Goal: Navigation & Orientation: Find specific page/section

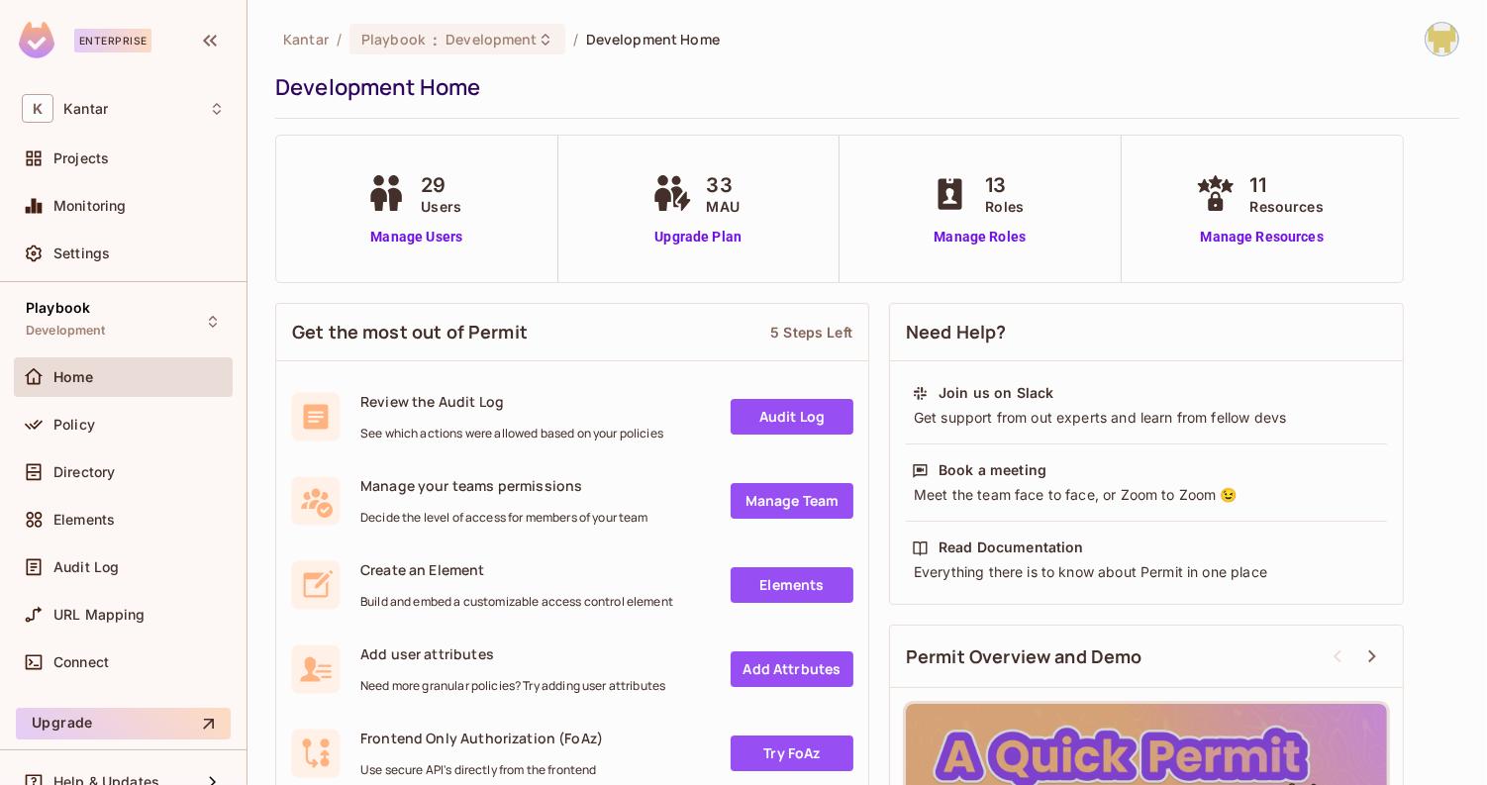
click at [1021, 85] on div "Development Home" at bounding box center [862, 87] width 1174 height 30
click at [157, 309] on div "Playbook Development" at bounding box center [123, 321] width 219 height 54
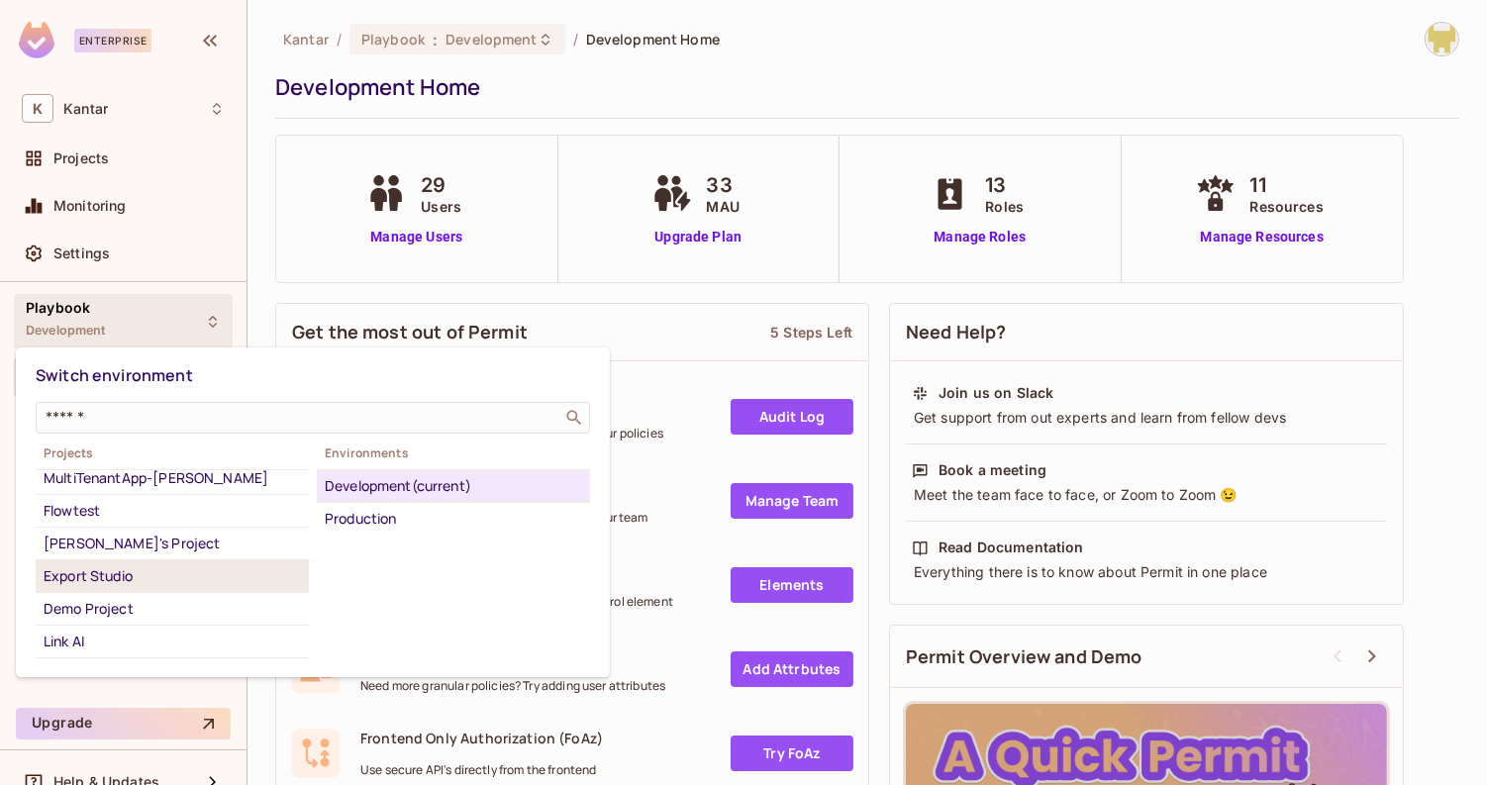
scroll to position [45, 0]
click at [177, 581] on li "Export Studio" at bounding box center [172, 572] width 273 height 33
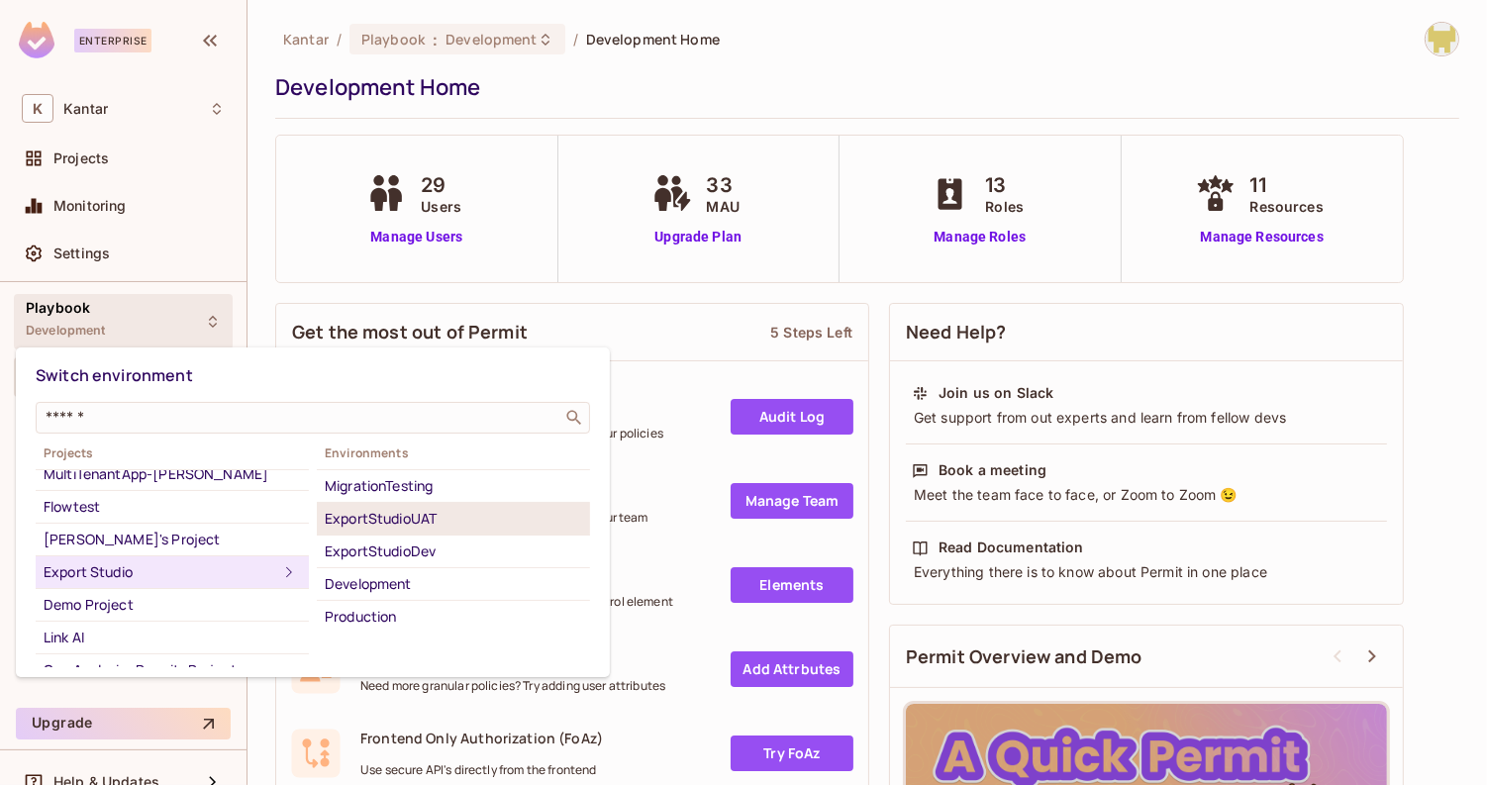
click at [502, 511] on div "ExportStudioUAT" at bounding box center [453, 519] width 257 height 24
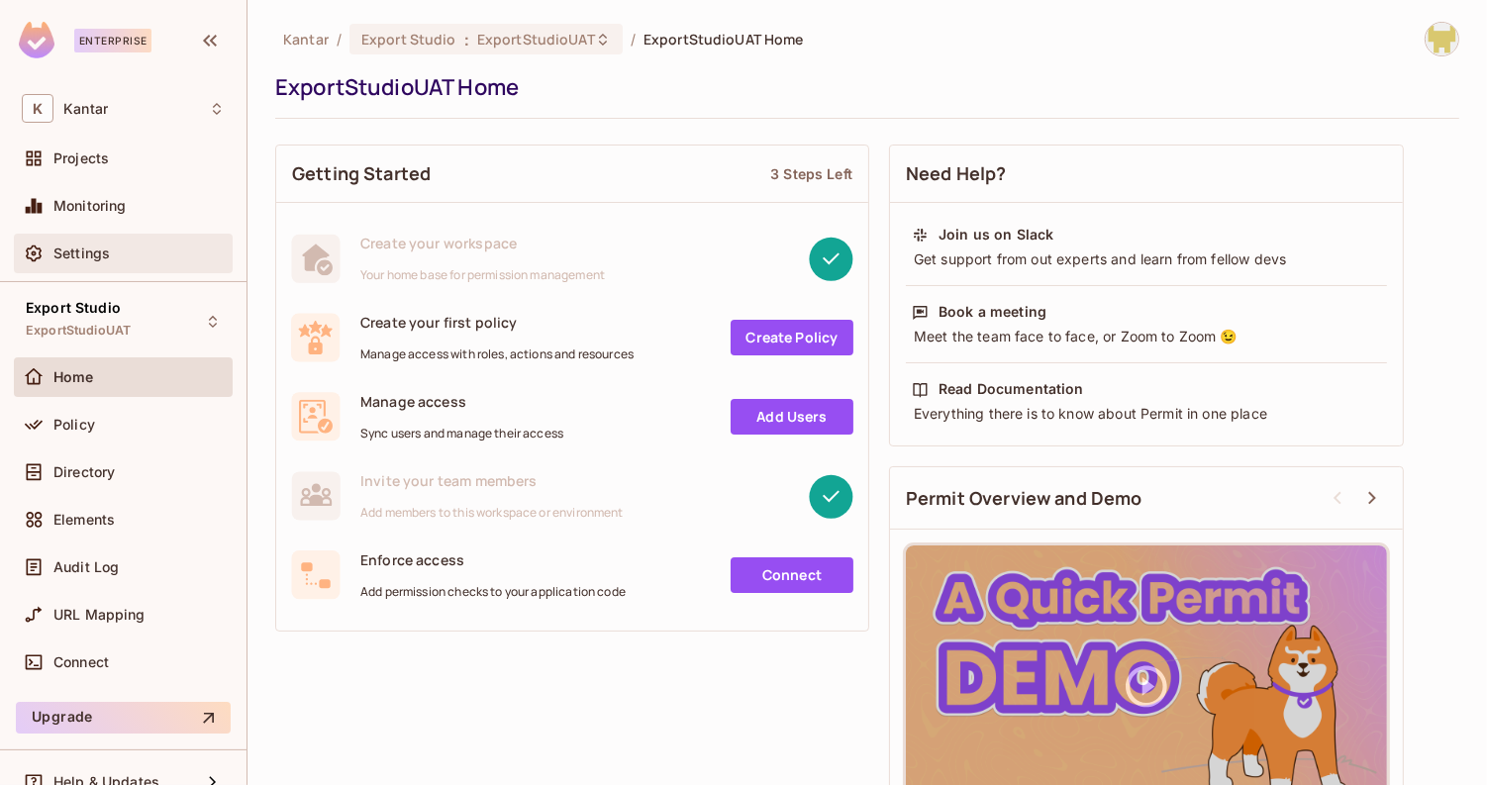
click at [111, 261] on div "Settings" at bounding box center [123, 253] width 203 height 24
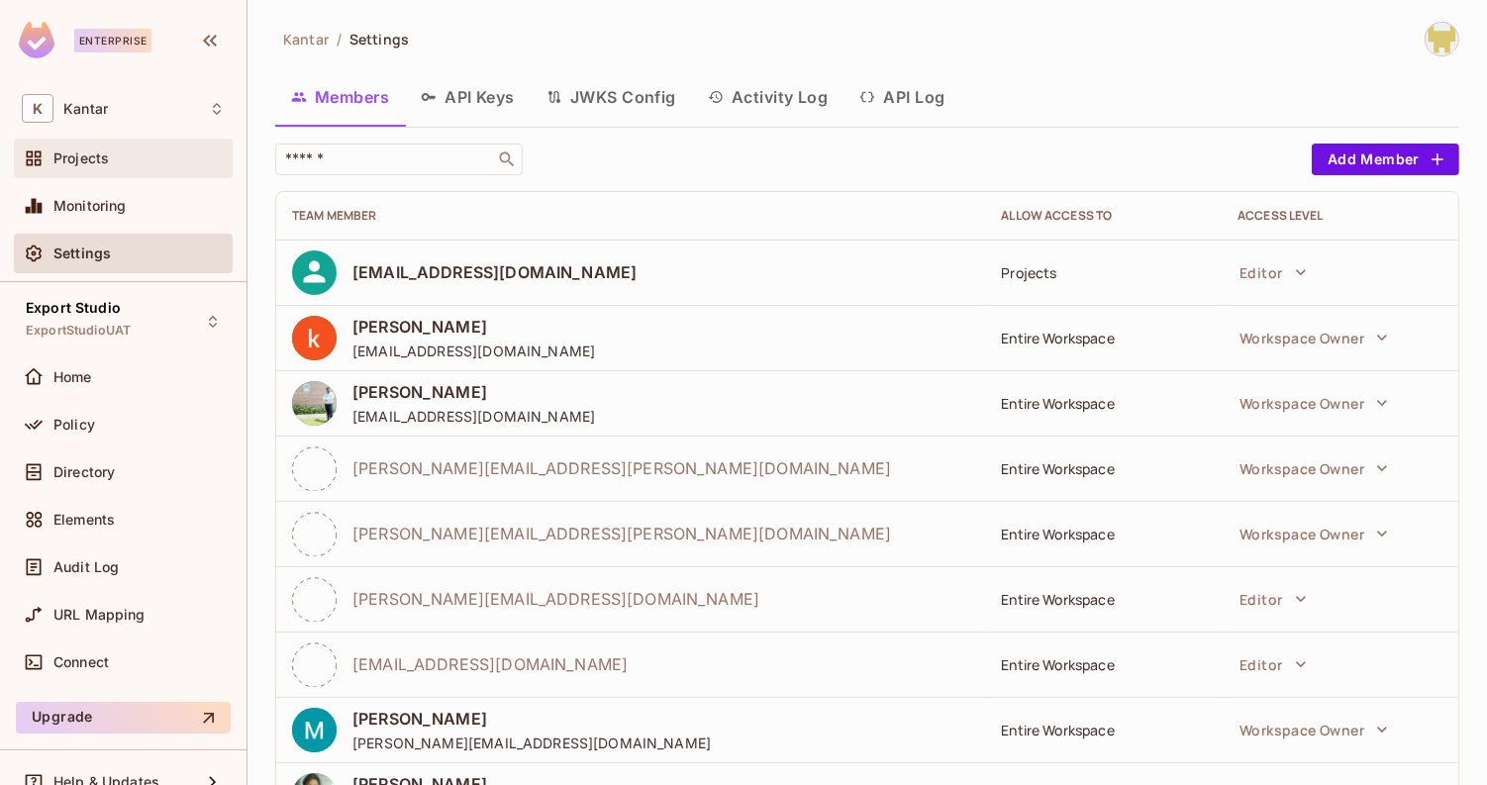
click at [108, 171] on div "Projects" at bounding box center [123, 159] width 219 height 40
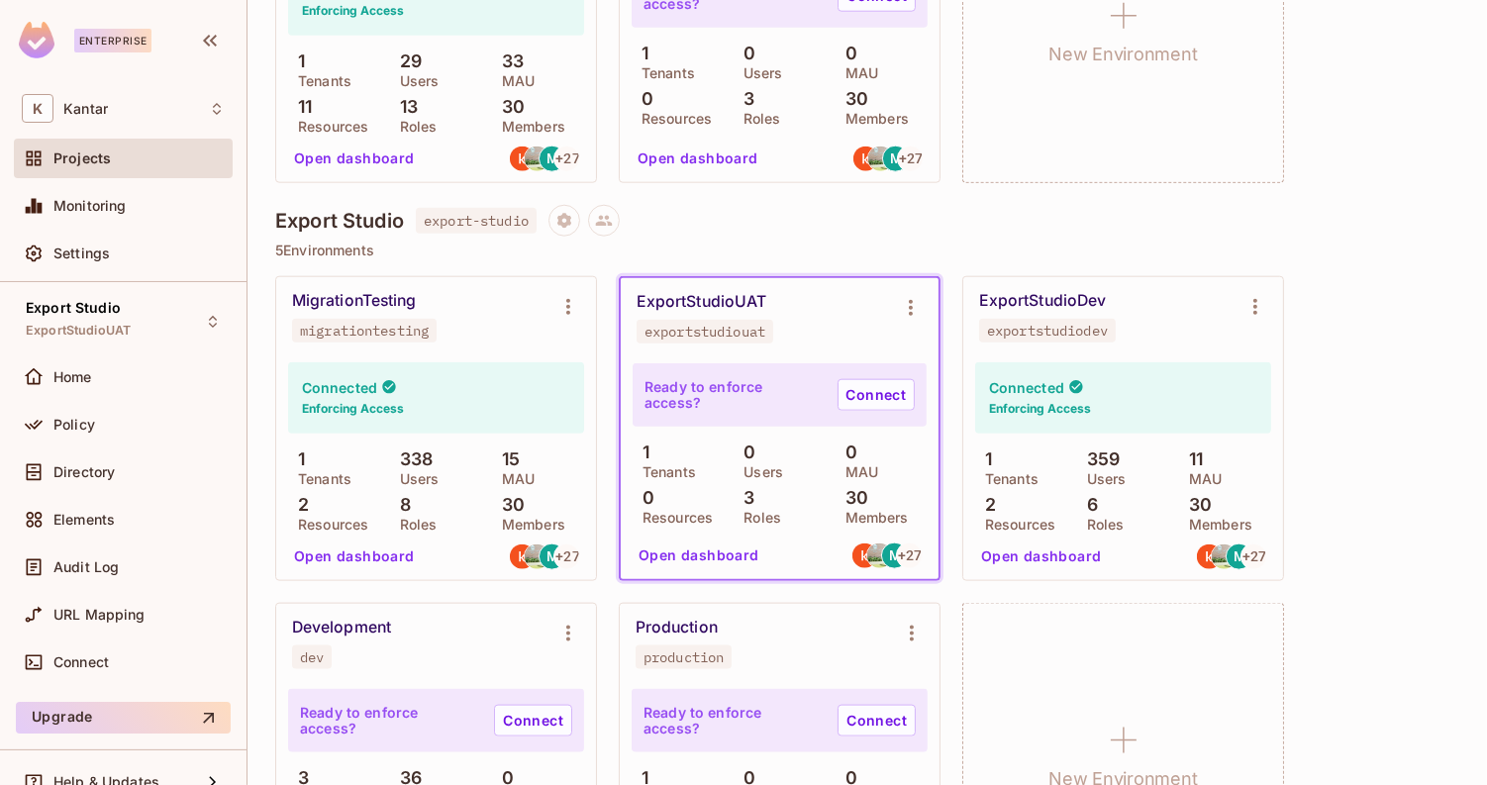
scroll to position [1914, 0]
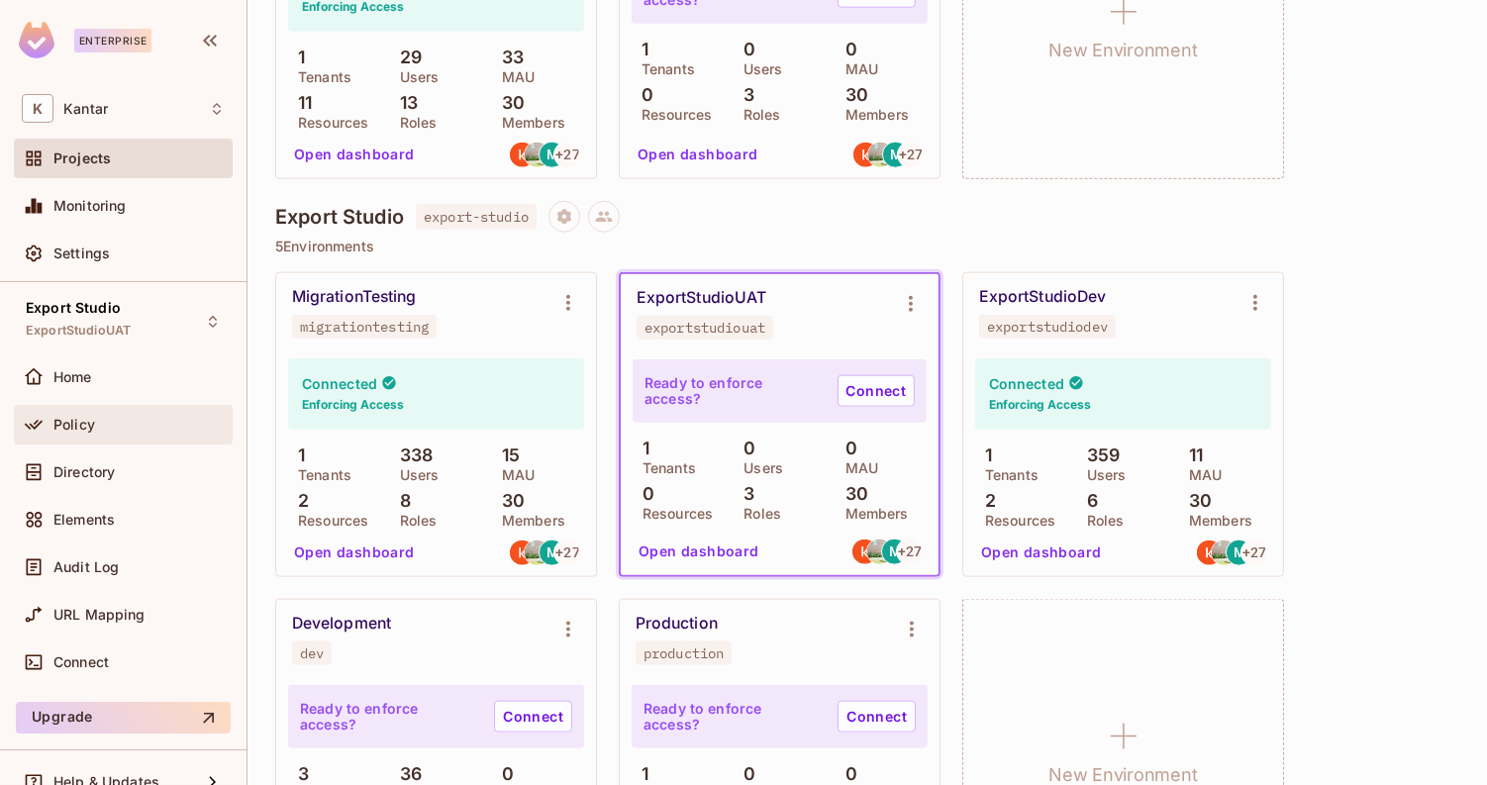
click at [114, 426] on div "Policy" at bounding box center [138, 425] width 171 height 16
